Goal: Information Seeking & Learning: Compare options

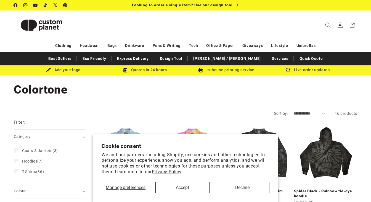
click at [169, 187] on button "Accept" at bounding box center [183, 187] width 54 height 11
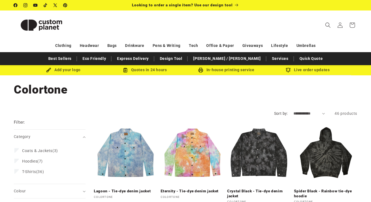
select select "**********"
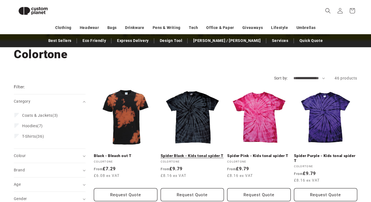
scroll to position [15, 0]
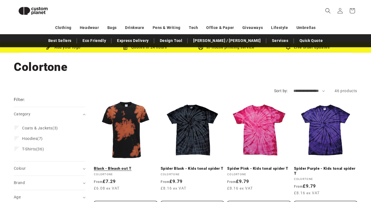
click at [129, 166] on link "Black - Bleach out T" at bounding box center [126, 168] width 64 height 5
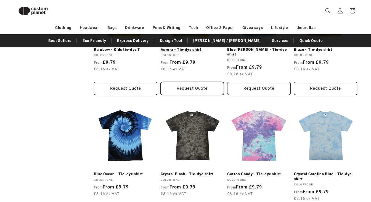
scroll to position [507, 0]
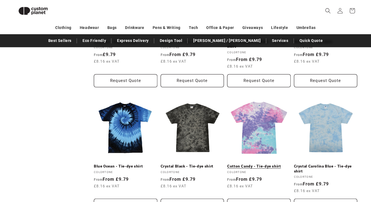
click at [255, 164] on link "Cotton Candy - Tie-dye shirt" at bounding box center [259, 166] width 64 height 5
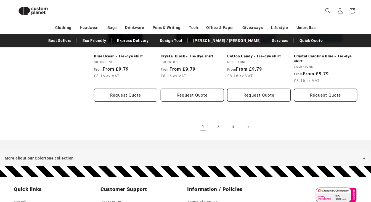
scroll to position [595, 0]
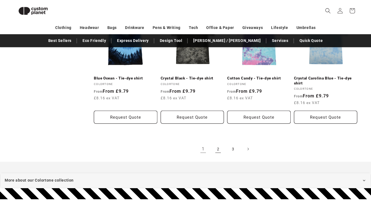
click at [217, 144] on link "2" at bounding box center [218, 149] width 12 height 12
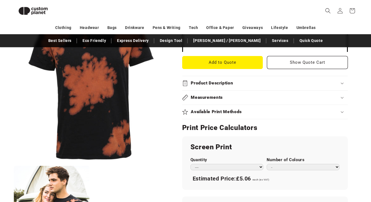
scroll to position [190, 0]
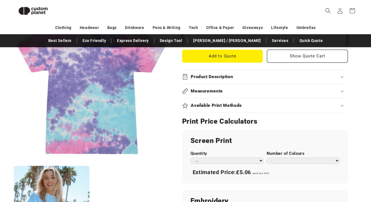
scroll to position [218, 0]
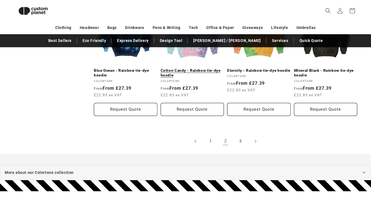
scroll to position [599, 0]
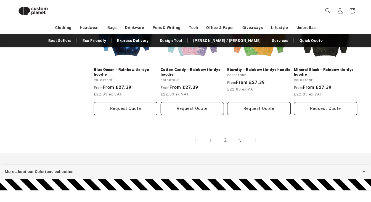
click at [213, 142] on link "1" at bounding box center [211, 141] width 12 height 12
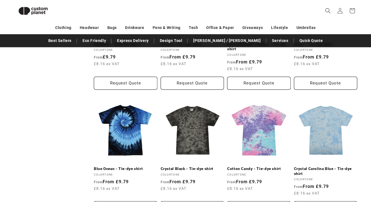
scroll to position [505, 0]
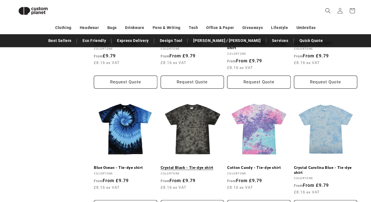
click at [200, 166] on link "Crystal Black - Tie-dye shirt" at bounding box center [193, 168] width 64 height 5
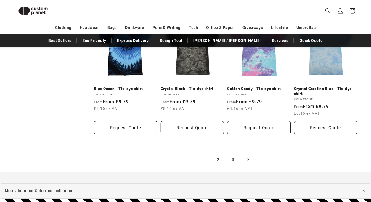
scroll to position [585, 0]
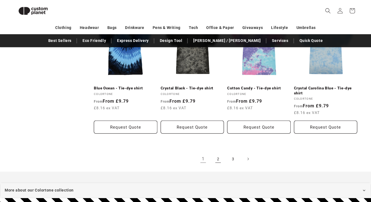
click at [218, 153] on link "2" at bounding box center [218, 159] width 12 height 12
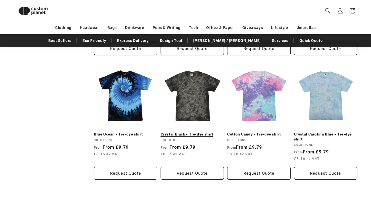
scroll to position [539, 0]
click at [190, 132] on link "Crystal Black - Tie-dye shirt" at bounding box center [193, 134] width 64 height 5
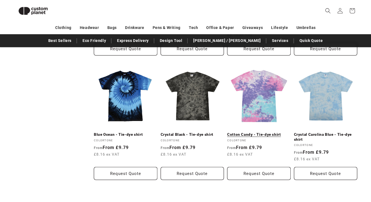
click at [251, 132] on link "Cotton Candy - Tie-dye shirt" at bounding box center [259, 134] width 64 height 5
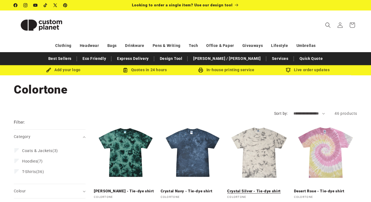
click at [268, 189] on link "Crystal Silver - Tie-dye shirt" at bounding box center [259, 191] width 64 height 5
